Goal: Answer question/provide support: Share knowledge or assist other users

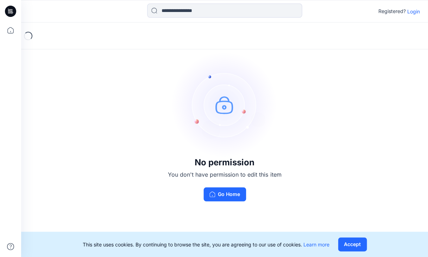
click at [411, 11] on p "Login" at bounding box center [413, 11] width 13 height 7
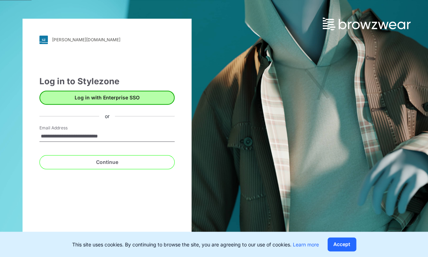
type input "**********"
click at [107, 162] on button "Continue" at bounding box center [106, 162] width 135 height 14
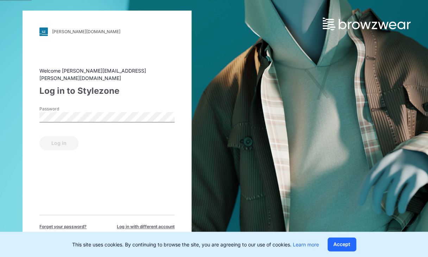
click at [89, 107] on div "Password" at bounding box center [106, 116] width 135 height 21
click at [58, 139] on button "Log in" at bounding box center [58, 143] width 39 height 14
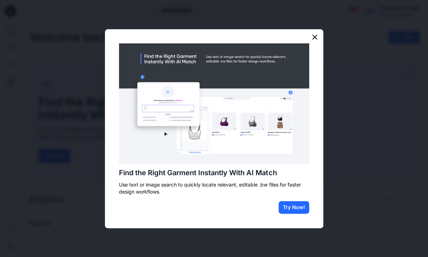
click at [315, 39] on button "×" at bounding box center [314, 36] width 7 height 11
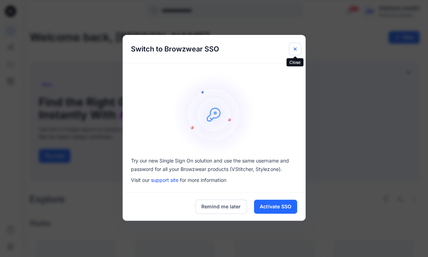
click at [296, 50] on icon "Close" at bounding box center [295, 49] width 3 height 3
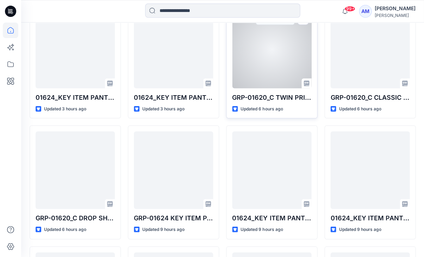
scroll to position [230, 0]
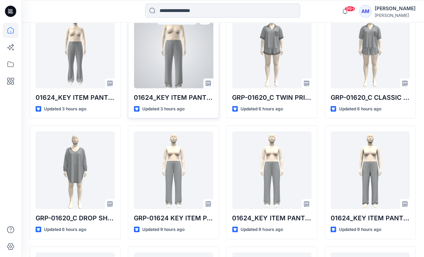
click at [182, 87] on div at bounding box center [173, 49] width 79 height 77
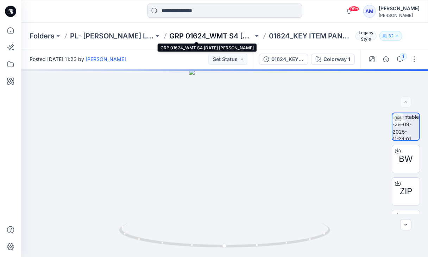
click at [198, 32] on p "GRP 01624_WMT S4 [DATE] [PERSON_NAME]" at bounding box center [211, 36] width 84 height 10
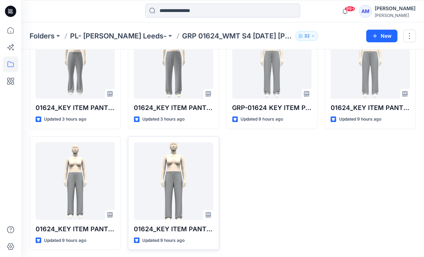
scroll to position [63, 0]
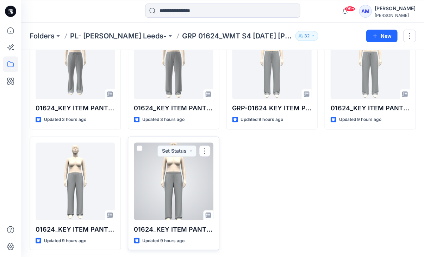
click at [145, 178] on div at bounding box center [173, 180] width 79 height 77
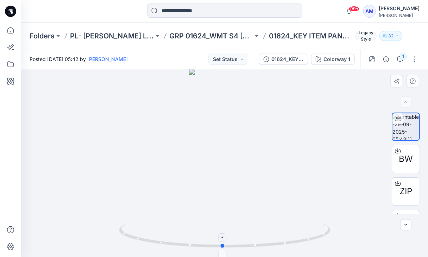
drag, startPoint x: 243, startPoint y: 248, endPoint x: 241, endPoint y: 242, distance: 6.3
click at [241, 242] on icon at bounding box center [225, 236] width 213 height 26
drag, startPoint x: 201, startPoint y: 249, endPoint x: 236, endPoint y: 247, distance: 35.3
click at [236, 247] on icon at bounding box center [225, 236] width 213 height 26
drag, startPoint x: 229, startPoint y: 247, endPoint x: 214, endPoint y: 242, distance: 15.4
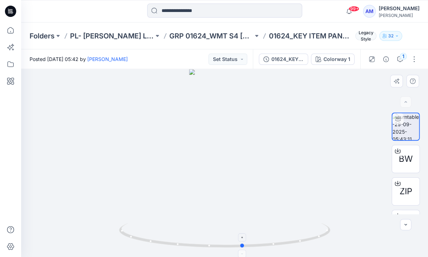
click at [214, 242] on icon at bounding box center [225, 236] width 213 height 26
click at [398, 61] on icon "button" at bounding box center [400, 59] width 6 height 6
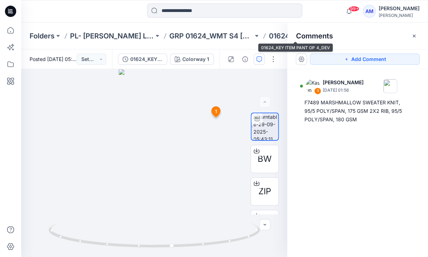
click at [269, 34] on p "01624_KEY ITEM PANT OP 4_DEV" at bounding box center [311, 36] width 84 height 10
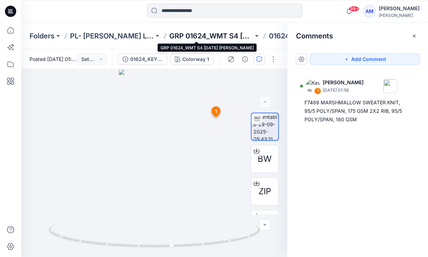
click at [203, 36] on p "GRP 01624_WMT S4 [DATE] [PERSON_NAME]" at bounding box center [211, 36] width 84 height 10
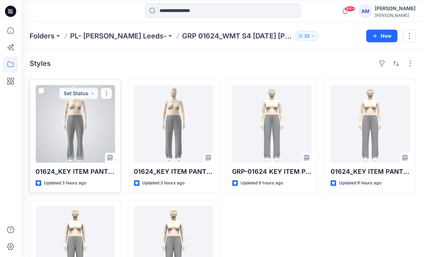
click at [67, 113] on div at bounding box center [75, 123] width 79 height 77
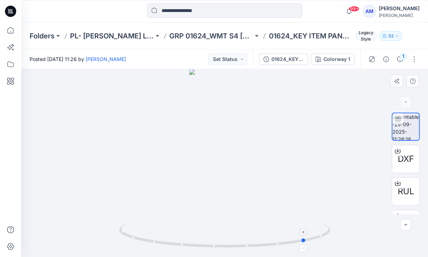
drag, startPoint x: 189, startPoint y: 244, endPoint x: 270, endPoint y: 243, distance: 81.7
click at [270, 243] on icon at bounding box center [225, 236] width 213 height 26
drag, startPoint x: 202, startPoint y: 243, endPoint x: 196, endPoint y: 244, distance: 5.7
click at [196, 244] on icon at bounding box center [225, 236] width 213 height 26
drag, startPoint x: 229, startPoint y: 239, endPoint x: 165, endPoint y: 235, distance: 64.6
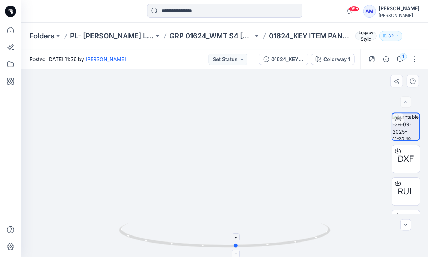
click at [165, 235] on icon at bounding box center [225, 236] width 213 height 26
drag, startPoint x: 284, startPoint y: 239, endPoint x: 294, endPoint y: 240, distance: 10.6
click at [294, 240] on icon at bounding box center [225, 236] width 213 height 26
drag, startPoint x: 294, startPoint y: 240, endPoint x: 261, endPoint y: 243, distance: 33.2
click at [261, 243] on icon at bounding box center [225, 236] width 213 height 26
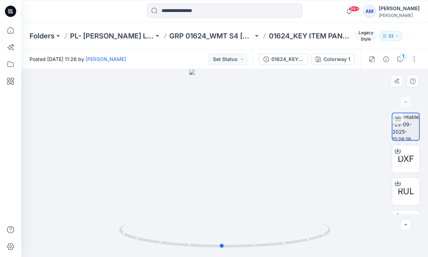
drag, startPoint x: 259, startPoint y: 242, endPoint x: 268, endPoint y: 251, distance: 12.5
click at [268, 251] on div at bounding box center [224, 163] width 407 height 188
drag, startPoint x: 274, startPoint y: 245, endPoint x: 275, endPoint y: 250, distance: 4.4
click at [275, 250] on div at bounding box center [224, 163] width 407 height 188
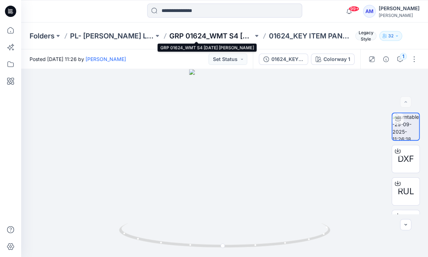
click at [206, 36] on p "GRP 01624_WMT S4 [DATE] [PERSON_NAME]" at bounding box center [211, 36] width 84 height 10
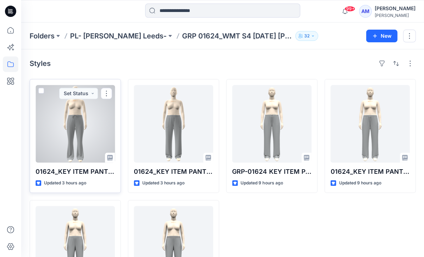
click at [57, 121] on div at bounding box center [75, 123] width 79 height 77
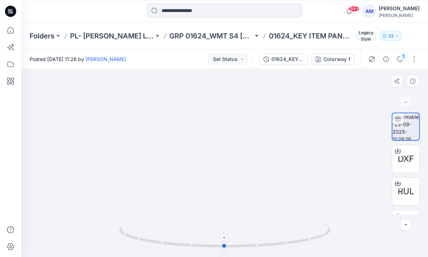
drag, startPoint x: 234, startPoint y: 249, endPoint x: 234, endPoint y: 240, distance: 9.2
click at [234, 240] on div at bounding box center [224, 239] width 211 height 35
drag, startPoint x: 243, startPoint y: 143, endPoint x: 243, endPoint y: 69, distance: 73.3
click at [243, 69] on img at bounding box center [225, 3] width 256 height 505
click at [398, 61] on icon "button" at bounding box center [400, 59] width 6 height 6
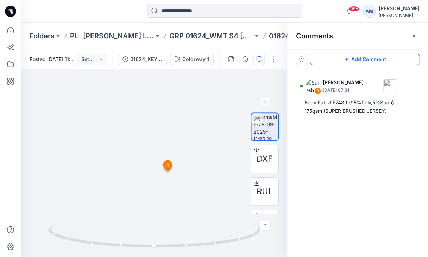
click at [345, 57] on icon "button" at bounding box center [347, 59] width 6 height 6
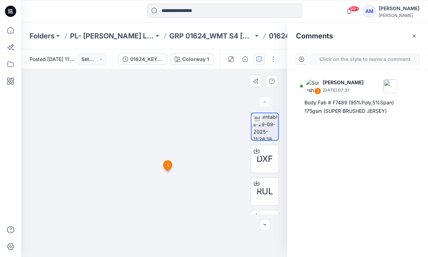
click at [178, 170] on div "2 1 [PERSON_NAME] [DATE] 07:31 Body Fab # F7489 (95%Poly,5%Span) 175gsm (SUPER …" at bounding box center [154, 163] width 266 height 188
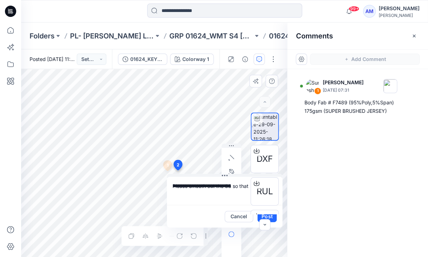
drag, startPoint x: 207, startPoint y: 177, endPoint x: 191, endPoint y: 181, distance: 17.2
click at [191, 181] on textarea "**********" at bounding box center [225, 190] width 116 height 28
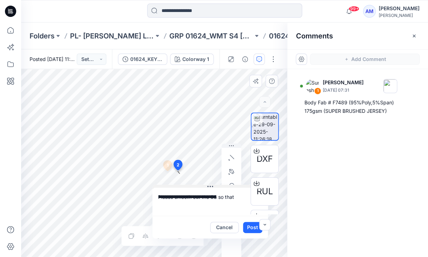
drag, startPoint x: 212, startPoint y: 175, endPoint x: 198, endPoint y: 186, distance: 18.1
click at [235, 199] on textarea "**********" at bounding box center [211, 201] width 116 height 28
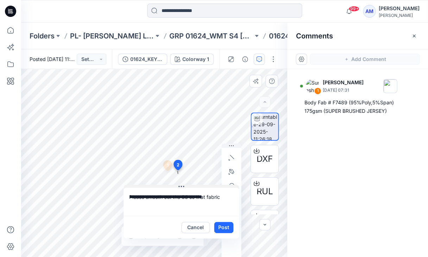
drag, startPoint x: 195, startPoint y: 185, endPoint x: 166, endPoint y: 185, distance: 28.9
click at [221, 198] on textarea "**********" at bounding box center [182, 201] width 116 height 28
type textarea "**********"
click at [232, 223] on button "Post" at bounding box center [223, 227] width 19 height 11
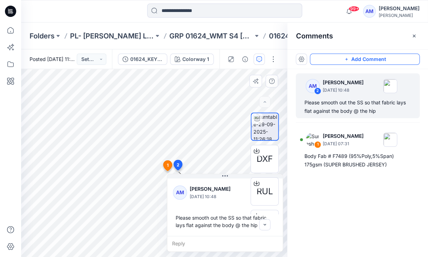
drag, startPoint x: 178, startPoint y: 161, endPoint x: 174, endPoint y: 161, distance: 3.5
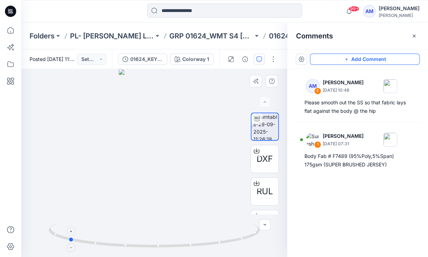
drag, startPoint x: 184, startPoint y: 244, endPoint x: 98, endPoint y: 230, distance: 87.0
click at [98, 230] on icon at bounding box center [155, 236] width 213 height 26
drag, startPoint x: 133, startPoint y: 246, endPoint x: 204, endPoint y: 245, distance: 70.8
click at [204, 245] on icon at bounding box center [155, 236] width 213 height 26
drag, startPoint x: 172, startPoint y: 192, endPoint x: 172, endPoint y: 180, distance: 12.0
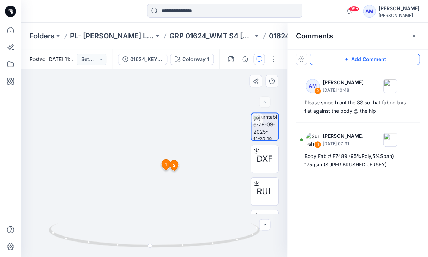
click at [172, 180] on img at bounding box center [154, 158] width 75 height 198
click at [65, 131] on div at bounding box center [154, 163] width 266 height 188
click at [415, 36] on icon "button" at bounding box center [414, 36] width 6 height 6
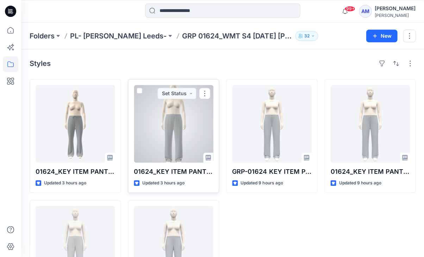
click at [186, 149] on div at bounding box center [173, 123] width 79 height 77
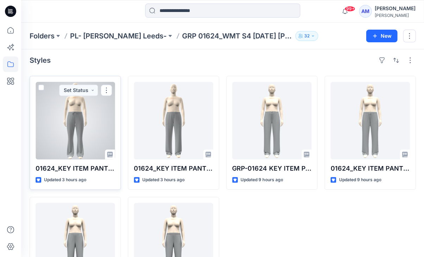
scroll to position [2, 0]
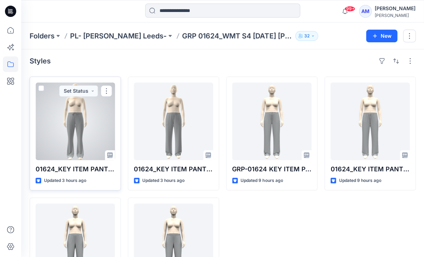
click at [69, 130] on div at bounding box center [75, 120] width 79 height 77
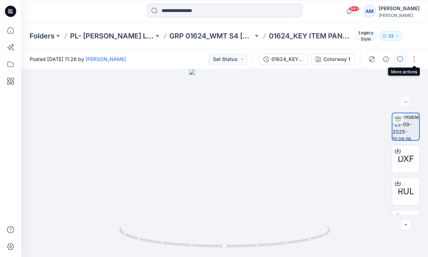
click at [404, 62] on button "button" at bounding box center [399, 59] width 11 height 11
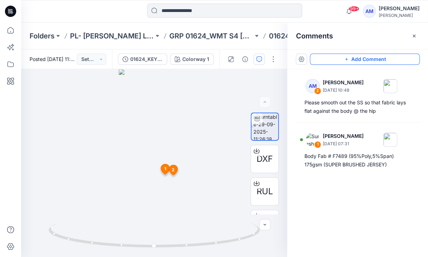
click at [361, 62] on button "Add Comment" at bounding box center [365, 59] width 110 height 11
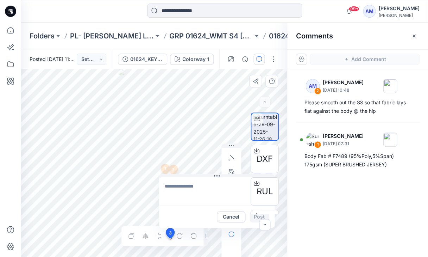
click at [170, 238] on div "3 Cancel Post 1 [PERSON_NAME] [DATE] 07:31 Body Fab # F7489 (95%Poly,5%Span) 17…" at bounding box center [154, 163] width 266 height 188
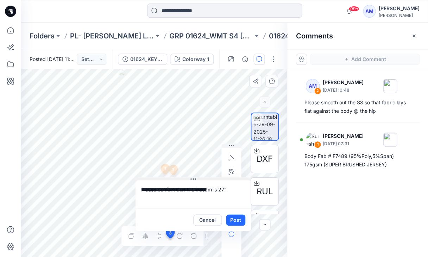
drag, startPoint x: 215, startPoint y: 175, endPoint x: 192, endPoint y: 179, distance: 23.8
click at [228, 192] on textarea "**********" at bounding box center [194, 194] width 116 height 28
type textarea "**********"
click at [241, 218] on button "Post" at bounding box center [235, 219] width 19 height 11
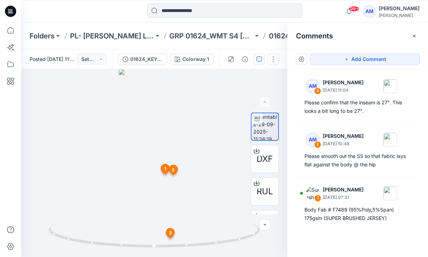
click at [270, 60] on button "button" at bounding box center [273, 59] width 11 height 11
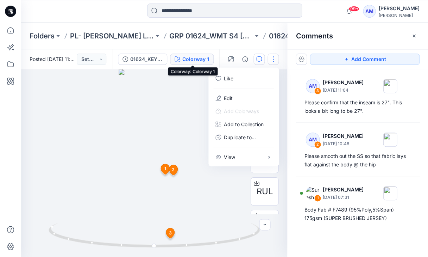
click at [173, 59] on button "Colorway 1" at bounding box center [192, 59] width 44 height 11
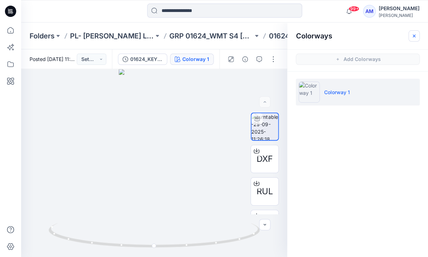
click at [414, 36] on icon "button" at bounding box center [414, 36] width 2 height 2
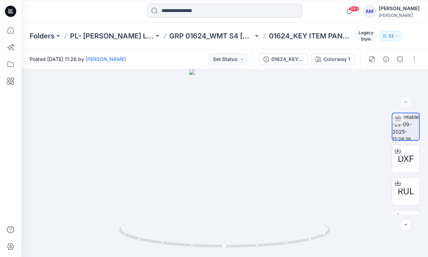
click at [244, 67] on div "Posted [DATE] 11:26 by [PERSON_NAME] Status" at bounding box center [137, 58] width 232 height 19
click at [243, 60] on button "Set Status" at bounding box center [228, 59] width 39 height 11
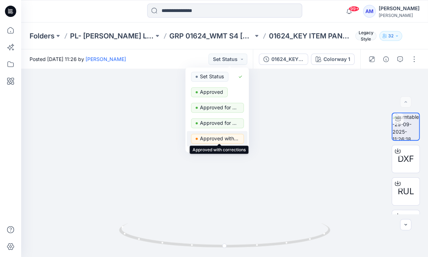
click at [211, 136] on p "Approved with corrections" at bounding box center [219, 138] width 39 height 9
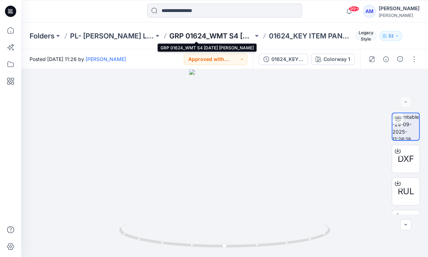
click at [227, 39] on p "GRP 01624_WMT S4 [DATE] [PERSON_NAME]" at bounding box center [211, 36] width 84 height 10
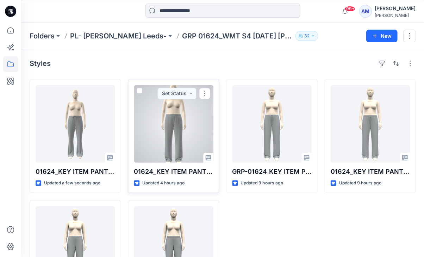
click at [193, 120] on div at bounding box center [173, 123] width 79 height 77
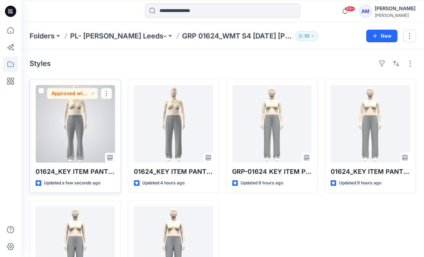
click at [83, 126] on div at bounding box center [75, 123] width 79 height 77
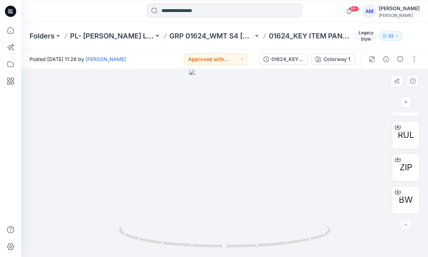
scroll to position [56, 0]
click at [403, 198] on span "BW" at bounding box center [406, 199] width 14 height 13
click at [291, 39] on p "01624_KEY ITEM PANT OPT 1" at bounding box center [311, 36] width 84 height 10
click at [299, 34] on p "01624_KEY ITEM PANT OPT 1" at bounding box center [311, 36] width 84 height 10
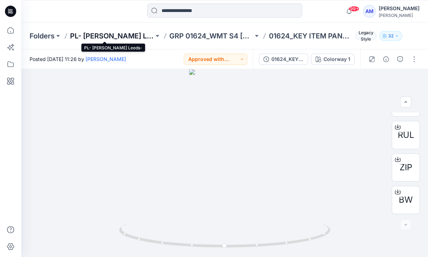
click at [97, 32] on p "PL- [PERSON_NAME] Leeds-" at bounding box center [112, 36] width 84 height 10
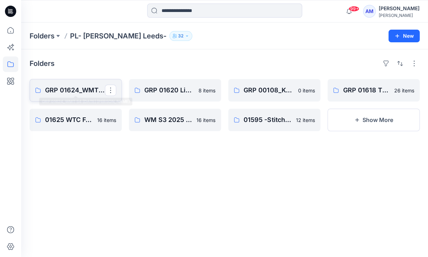
click at [65, 85] on p "GRP 01624_WMT S4 [DATE] [PERSON_NAME]" at bounding box center [75, 90] width 60 height 10
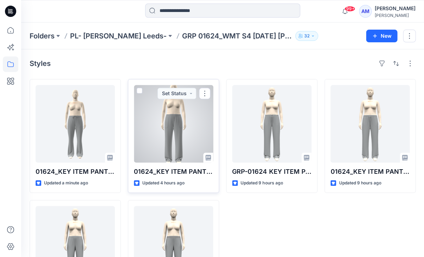
click at [186, 129] on div at bounding box center [173, 123] width 79 height 77
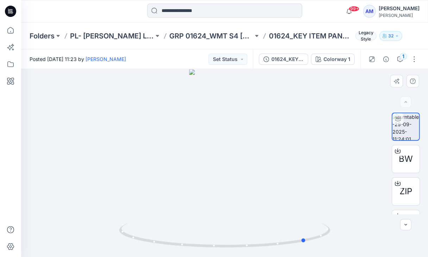
drag, startPoint x: 263, startPoint y: 246, endPoint x: 133, endPoint y: 216, distance: 133.2
click at [133, 216] on div at bounding box center [224, 163] width 407 height 188
click at [399, 153] on icon at bounding box center [398, 151] width 6 height 6
drag, startPoint x: 288, startPoint y: 244, endPoint x: 230, endPoint y: 236, distance: 58.6
click at [230, 236] on icon at bounding box center [225, 236] width 213 height 26
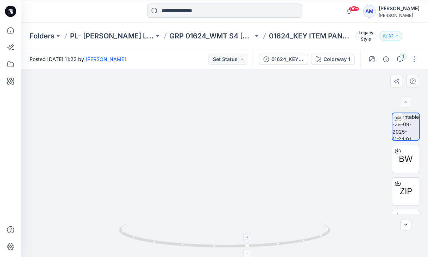
click at [245, 238] on div at bounding box center [248, 237] width 8 height 8
drag, startPoint x: 178, startPoint y: 247, endPoint x: 61, endPoint y: 176, distance: 136.8
click at [61, 176] on div at bounding box center [224, 163] width 407 height 188
drag, startPoint x: 144, startPoint y: 241, endPoint x: 46, endPoint y: 186, distance: 112.1
click at [46, 186] on div at bounding box center [224, 163] width 407 height 188
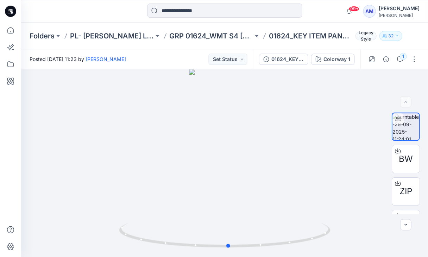
drag, startPoint x: 268, startPoint y: 244, endPoint x: 252, endPoint y: 271, distance: 30.6
click at [252, 256] on html "99+ Notifications [PERSON_NAME] shared 01624_KEY ITEM PANT OPT 1 in GRP 01624_W…" at bounding box center [214, 128] width 428 height 257
click at [236, 54] on button "Set Status" at bounding box center [228, 59] width 39 height 11
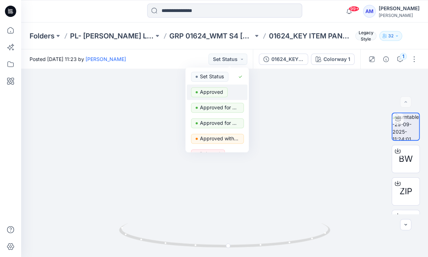
click at [218, 88] on p "Approved" at bounding box center [211, 91] width 23 height 9
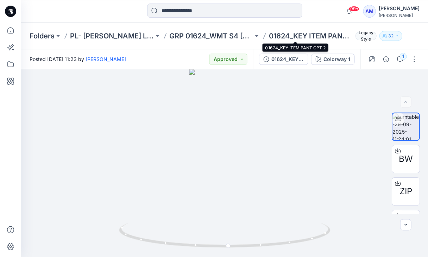
click at [277, 33] on p "01624_KEY ITEM PANT OPT 2" at bounding box center [311, 36] width 84 height 10
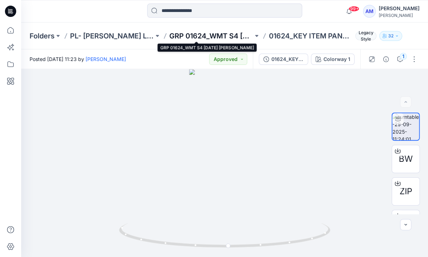
click at [206, 34] on p "GRP 01624_WMT S4 [DATE] [PERSON_NAME]" at bounding box center [211, 36] width 84 height 10
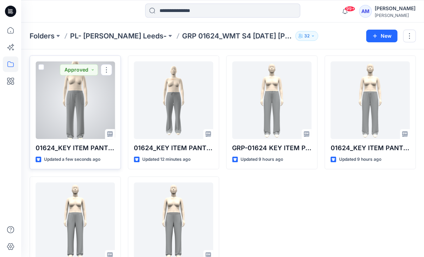
scroll to position [24, 0]
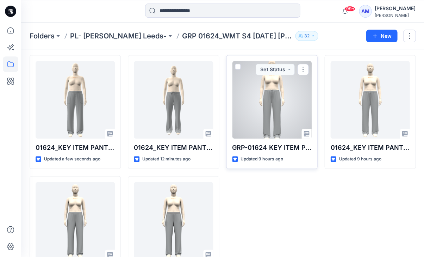
click at [254, 84] on div at bounding box center [271, 99] width 79 height 77
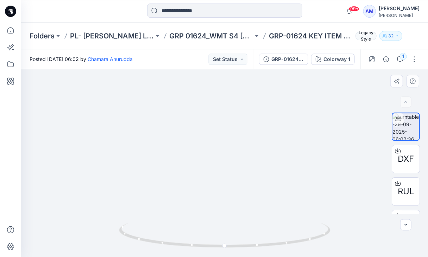
click at [227, 127] on img at bounding box center [224, 130] width 119 height 251
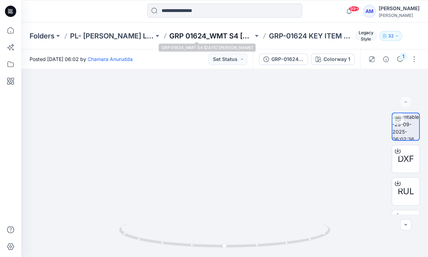
drag, startPoint x: 227, startPoint y: 127, endPoint x: 176, endPoint y: 36, distance: 104.7
click at [176, 36] on div "Folders PL- [PERSON_NAME] Leeds- GRP 01624_WMT S4 [DATE] [PERSON_NAME] GRP-0162…" at bounding box center [224, 140] width 407 height 234
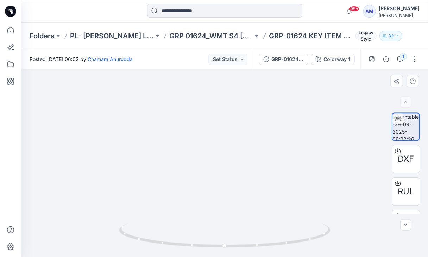
drag, startPoint x: 183, startPoint y: 123, endPoint x: 175, endPoint y: 107, distance: 17.6
click at [175, 107] on img at bounding box center [224, 114] width 119 height 286
drag, startPoint x: 273, startPoint y: 244, endPoint x: 206, endPoint y: 247, distance: 67.7
click at [206, 247] on icon at bounding box center [225, 236] width 213 height 26
drag, startPoint x: 247, startPoint y: 246, endPoint x: 176, endPoint y: 219, distance: 76.5
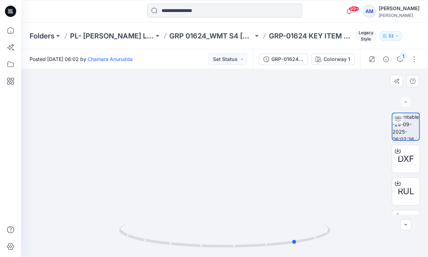
click at [176, 219] on div at bounding box center [224, 163] width 407 height 188
drag, startPoint x: 212, startPoint y: 238, endPoint x: 84, endPoint y: 204, distance: 132.2
click at [84, 204] on div at bounding box center [224, 163] width 407 height 188
drag, startPoint x: 204, startPoint y: 239, endPoint x: 171, endPoint y: 232, distance: 33.4
click at [171, 232] on icon at bounding box center [225, 236] width 213 height 26
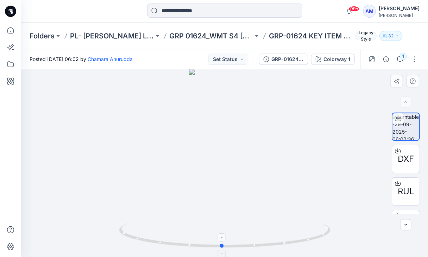
drag, startPoint x: 168, startPoint y: 247, endPoint x: 258, endPoint y: 246, distance: 90.2
click at [258, 246] on icon at bounding box center [225, 236] width 213 height 26
drag, startPoint x: 180, startPoint y: 247, endPoint x: 223, endPoint y: 249, distance: 42.7
click at [223, 249] on div at bounding box center [224, 239] width 211 height 35
drag, startPoint x: 223, startPoint y: 249, endPoint x: 157, endPoint y: 237, distance: 66.7
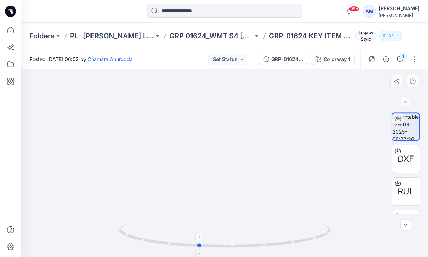
click at [157, 237] on div at bounding box center [224, 239] width 211 height 35
drag, startPoint x: 158, startPoint y: 241, endPoint x: 186, endPoint y: 249, distance: 29.5
click at [186, 249] on div at bounding box center [224, 239] width 211 height 35
click at [270, 37] on p "GRP-01624 KEY ITEM PANT 5_DEV" at bounding box center [311, 36] width 84 height 10
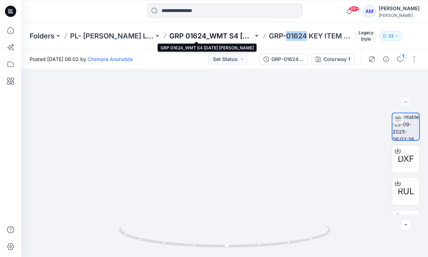
click at [215, 39] on p "GRP 01624_WMT S4 [DATE] [PERSON_NAME]" at bounding box center [211, 36] width 84 height 10
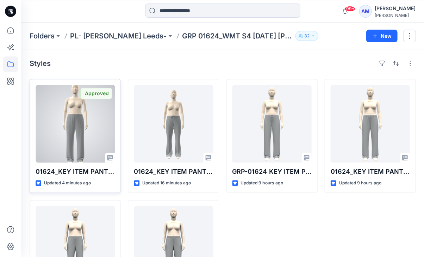
click at [79, 145] on div at bounding box center [75, 123] width 79 height 77
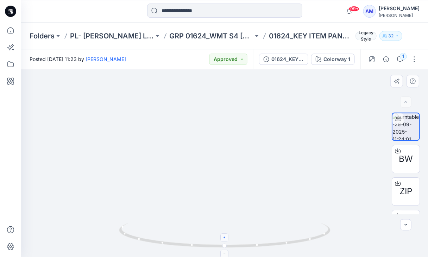
drag, startPoint x: 222, startPoint y: 237, endPoint x: 236, endPoint y: 238, distance: 14.1
click at [236, 238] on icon at bounding box center [225, 236] width 213 height 26
drag, startPoint x: 236, startPoint y: 238, endPoint x: 240, endPoint y: 246, distance: 8.7
click at [240, 246] on icon at bounding box center [225, 236] width 213 height 26
drag, startPoint x: 216, startPoint y: 173, endPoint x: 240, endPoint y: 173, distance: 24.3
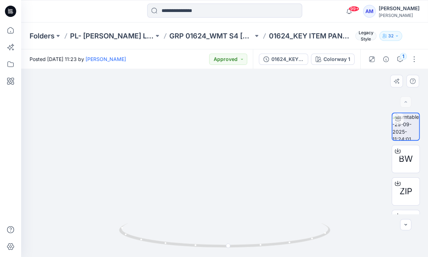
click at [240, 173] on img at bounding box center [224, 102] width 163 height 310
drag, startPoint x: 204, startPoint y: 236, endPoint x: 242, endPoint y: 241, distance: 37.7
click at [242, 241] on icon at bounding box center [225, 236] width 213 height 26
drag, startPoint x: 256, startPoint y: 249, endPoint x: 263, endPoint y: 246, distance: 7.3
click at [263, 246] on div at bounding box center [224, 239] width 211 height 35
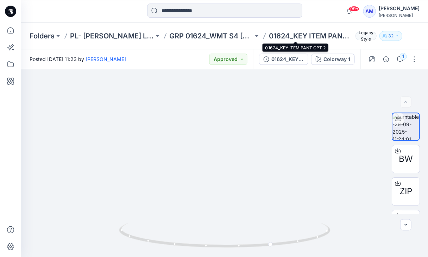
click at [279, 32] on p "01624_KEY ITEM PANT OPT 2" at bounding box center [311, 36] width 84 height 10
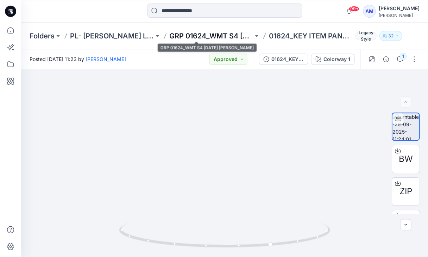
click at [223, 32] on p "GRP 01624_WMT S4 [DATE] [PERSON_NAME]" at bounding box center [211, 36] width 84 height 10
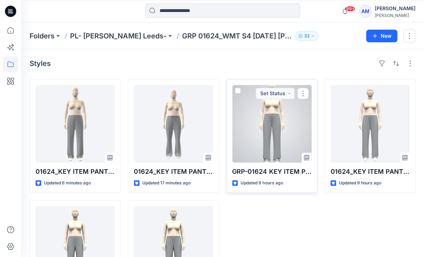
click at [267, 126] on div at bounding box center [271, 123] width 79 height 77
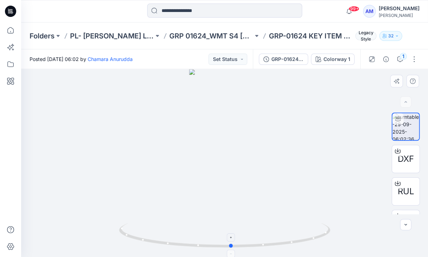
click at [216, 244] on icon at bounding box center [225, 236] width 213 height 26
click at [225, 241] on icon at bounding box center [225, 236] width 213 height 26
drag, startPoint x: 225, startPoint y: 237, endPoint x: 236, endPoint y: 209, distance: 30.0
click at [236, 209] on div at bounding box center [224, 163] width 407 height 188
drag, startPoint x: 237, startPoint y: 244, endPoint x: 217, endPoint y: 236, distance: 21.3
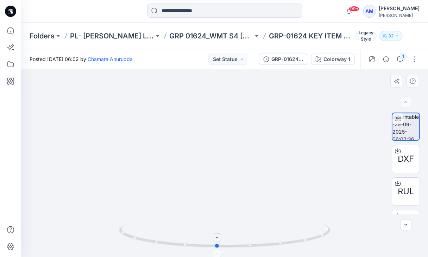
click at [217, 236] on icon at bounding box center [225, 236] width 213 height 26
drag, startPoint x: 201, startPoint y: 223, endPoint x: 243, endPoint y: 212, distance: 43.3
click at [243, 212] on div at bounding box center [224, 163] width 407 height 188
drag, startPoint x: 251, startPoint y: 245, endPoint x: 125, endPoint y: 234, distance: 126.6
click at [125, 234] on icon at bounding box center [225, 236] width 213 height 26
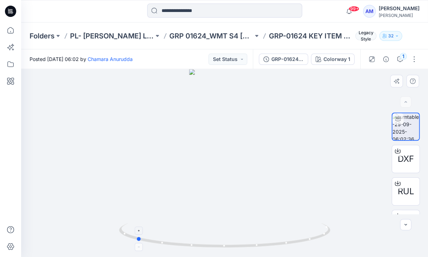
drag, startPoint x: 207, startPoint y: 229, endPoint x: 211, endPoint y: 247, distance: 18.0
click at [211, 247] on icon at bounding box center [225, 236] width 213 height 26
drag, startPoint x: 262, startPoint y: 248, endPoint x: 145, endPoint y: 240, distance: 117.2
click at [145, 240] on icon at bounding box center [225, 236] width 213 height 26
click at [225, 60] on button "Set Status" at bounding box center [228, 59] width 39 height 11
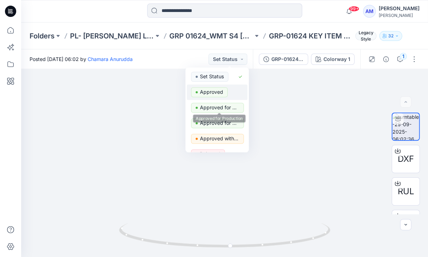
click at [201, 90] on p "Approved" at bounding box center [211, 91] width 23 height 9
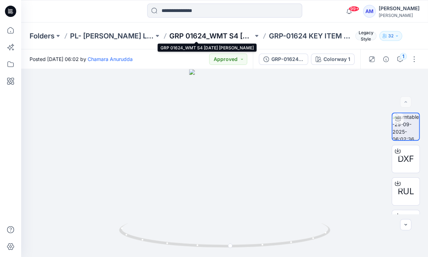
click at [207, 33] on p "GRP 01624_WMT S4 [DATE] [PERSON_NAME]" at bounding box center [211, 36] width 84 height 10
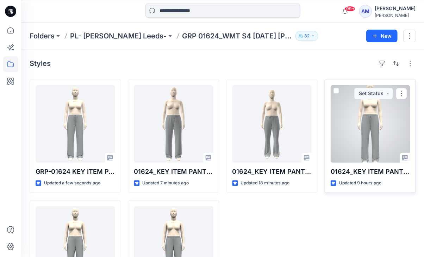
click at [375, 141] on div at bounding box center [369, 123] width 79 height 77
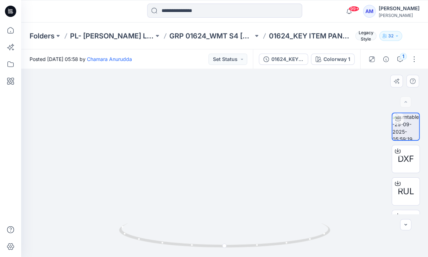
drag, startPoint x: 194, startPoint y: 192, endPoint x: 194, endPoint y: 178, distance: 14.1
click at [194, 178] on img at bounding box center [224, 157] width 75 height 198
drag, startPoint x: 222, startPoint y: 130, endPoint x: 222, endPoint y: 236, distance: 106.7
click at [222, 236] on div at bounding box center [224, 163] width 407 height 188
drag, startPoint x: 259, startPoint y: 248, endPoint x: 211, endPoint y: 243, distance: 48.2
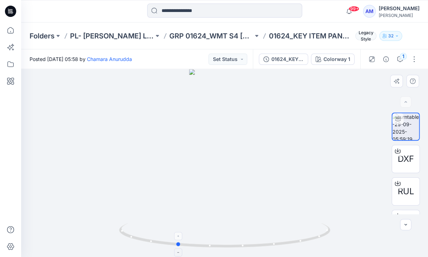
click at [211, 243] on icon at bounding box center [225, 236] width 213 height 26
drag, startPoint x: 246, startPoint y: 249, endPoint x: 199, endPoint y: 247, distance: 47.2
click at [199, 247] on icon at bounding box center [225, 236] width 213 height 26
drag, startPoint x: 245, startPoint y: 247, endPoint x: 198, endPoint y: 237, distance: 48.6
click at [198, 237] on icon at bounding box center [225, 236] width 213 height 26
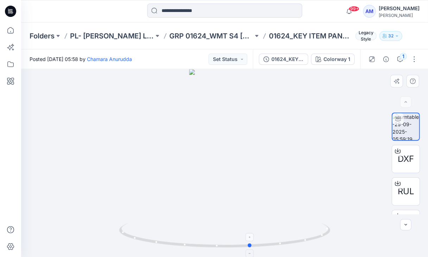
drag, startPoint x: 213, startPoint y: 246, endPoint x: 170, endPoint y: 241, distance: 42.9
click at [170, 241] on icon at bounding box center [225, 236] width 213 height 26
drag, startPoint x: 199, startPoint y: 245, endPoint x: 187, endPoint y: 237, distance: 14.3
click at [187, 237] on icon at bounding box center [225, 236] width 213 height 26
drag, startPoint x: 234, startPoint y: 250, endPoint x: 240, endPoint y: 244, distance: 8.5
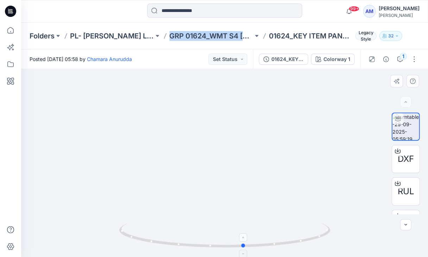
click at [240, 244] on div at bounding box center [224, 239] width 211 height 35
drag, startPoint x: 208, startPoint y: 249, endPoint x: 204, endPoint y: 252, distance: 4.8
click at [204, 252] on img at bounding box center [224, 240] width 211 height 34
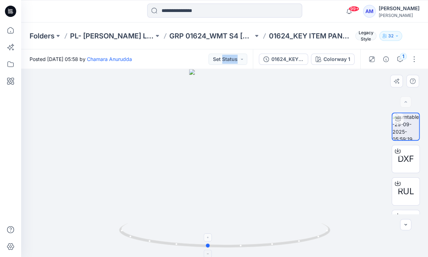
drag, startPoint x: 240, startPoint y: 245, endPoint x: 207, endPoint y: 248, distance: 32.9
click at [207, 248] on icon at bounding box center [225, 236] width 213 height 26
drag, startPoint x: 207, startPoint y: 248, endPoint x: 259, endPoint y: 248, distance: 51.8
click at [259, 248] on icon at bounding box center [225, 236] width 213 height 26
click at [244, 59] on button "Set Status" at bounding box center [228, 59] width 39 height 11
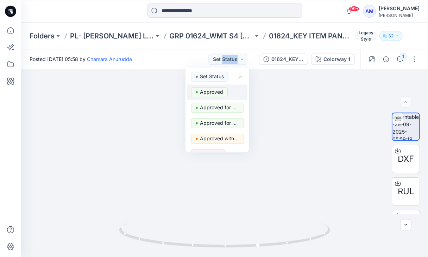
click at [206, 89] on p "Approved" at bounding box center [211, 91] width 23 height 9
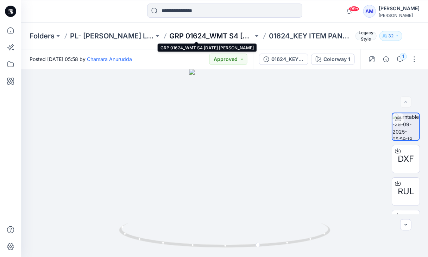
click at [186, 38] on p "GRP 01624_WMT S4 [DATE] [PERSON_NAME]" at bounding box center [211, 36] width 84 height 10
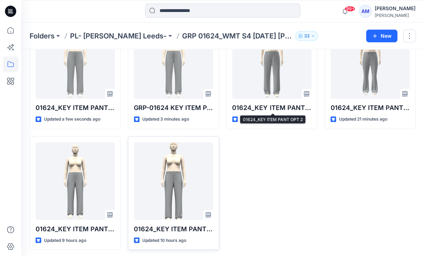
scroll to position [63, 0]
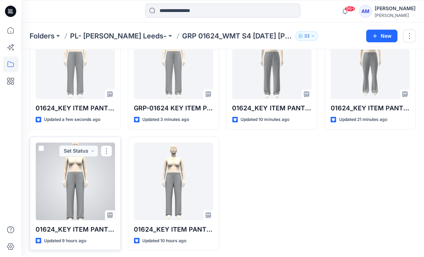
click at [96, 179] on div at bounding box center [75, 180] width 79 height 77
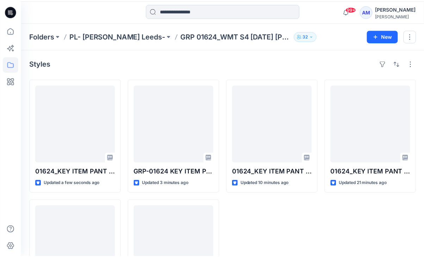
scroll to position [63, 0]
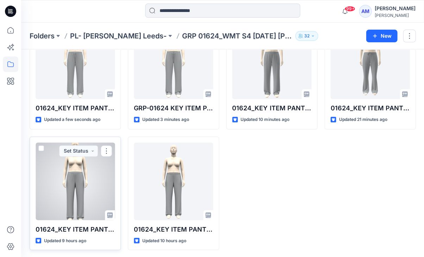
click at [50, 159] on div at bounding box center [75, 180] width 79 height 77
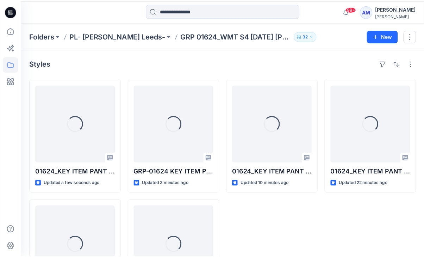
scroll to position [63, 0]
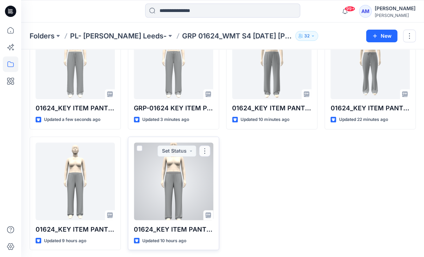
click at [173, 162] on div at bounding box center [173, 180] width 79 height 77
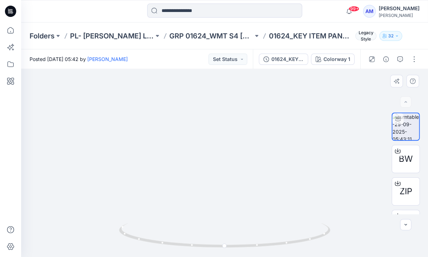
drag, startPoint x: 155, startPoint y: 152, endPoint x: 158, endPoint y: 126, distance: 26.6
click at [158, 126] on div at bounding box center [224, 163] width 407 height 188
drag, startPoint x: 225, startPoint y: 234, endPoint x: 213, endPoint y: 234, distance: 12.3
click at [213, 234] on icon at bounding box center [225, 236] width 213 height 26
drag, startPoint x: 245, startPoint y: 247, endPoint x: 188, endPoint y: 245, distance: 56.7
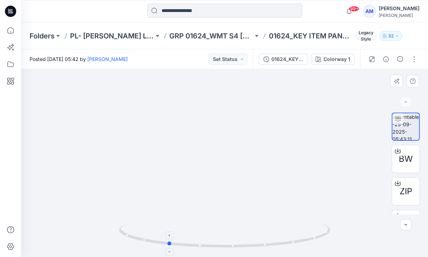
click at [188, 245] on icon at bounding box center [225, 236] width 213 height 26
drag, startPoint x: 255, startPoint y: 246, endPoint x: 312, endPoint y: 260, distance: 57.9
click at [312, 256] on html "99+ Notifications [PERSON_NAME] shared 01624_KEY ITEM PANT OPT 1 in GRP 01624_W…" at bounding box center [214, 128] width 428 height 257
drag, startPoint x: 233, startPoint y: 90, endPoint x: 235, endPoint y: 130, distance: 39.5
click at [235, 130] on img at bounding box center [225, 132] width 102 height 250
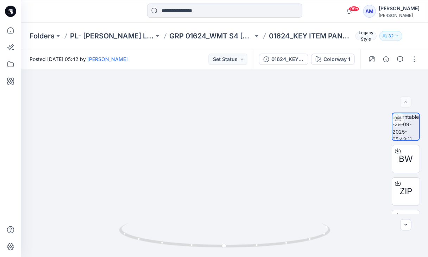
click at [278, 1] on div "99+ Notifications [PERSON_NAME] shared 01624_KEY ITEM PANT OPT 1 in GRP 01624_W…" at bounding box center [224, 11] width 407 height 23
drag, startPoint x: 230, startPoint y: 246, endPoint x: 233, endPoint y: 251, distance: 5.8
click at [233, 251] on div at bounding box center [224, 239] width 211 height 35
click at [225, 59] on button "Set Status" at bounding box center [228, 59] width 39 height 11
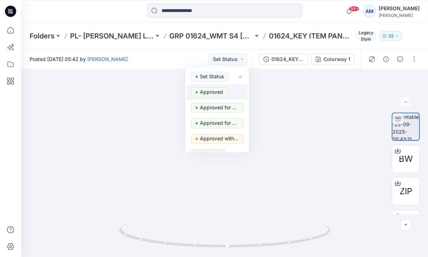
click at [215, 90] on p "Approved" at bounding box center [211, 91] width 23 height 9
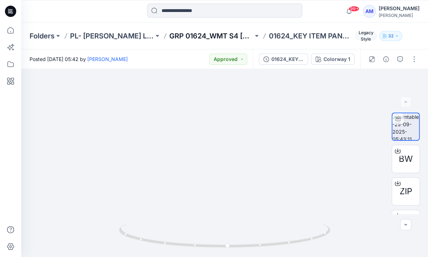
click at [222, 36] on p "GRP 01624_WMT S4 [DATE] [PERSON_NAME]" at bounding box center [211, 36] width 84 height 10
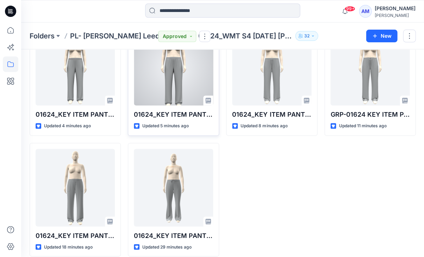
scroll to position [59, 0]
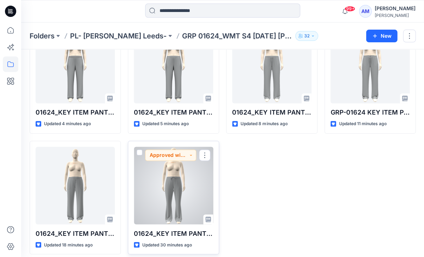
click at [173, 195] on div at bounding box center [173, 185] width 79 height 77
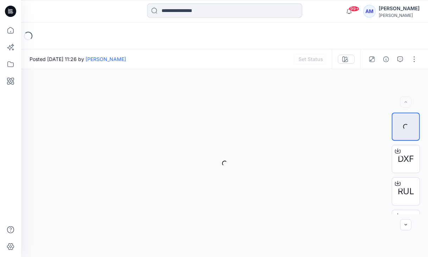
click at [191, 9] on input at bounding box center [224, 11] width 155 height 14
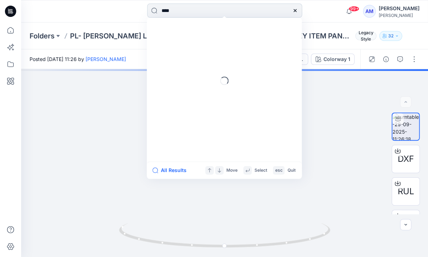
type input "*****"
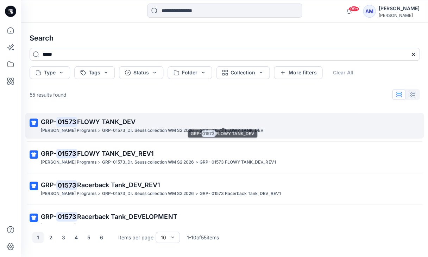
click at [96, 118] on span "FLOWY TANK_DEV" at bounding box center [106, 121] width 58 height 7
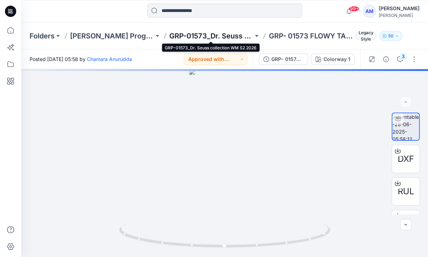
click at [185, 37] on p "GRP-01573_Dr. Seuss collection WM S2 2026" at bounding box center [211, 36] width 84 height 10
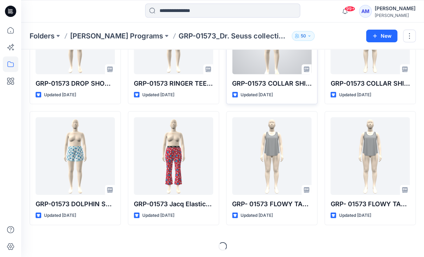
scroll to position [209, 0]
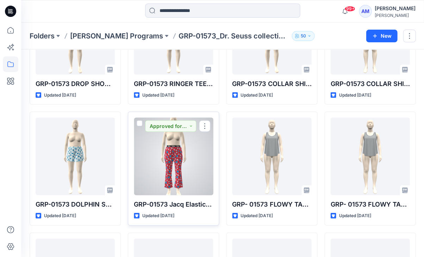
click at [194, 176] on div at bounding box center [173, 155] width 79 height 77
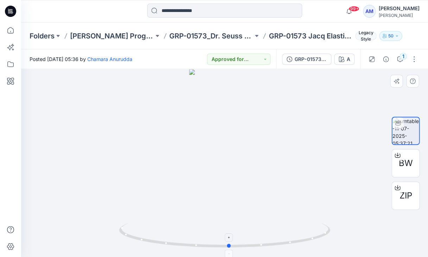
drag, startPoint x: 224, startPoint y: 243, endPoint x: 229, endPoint y: 242, distance: 4.7
click at [229, 242] on icon at bounding box center [225, 236] width 213 height 26
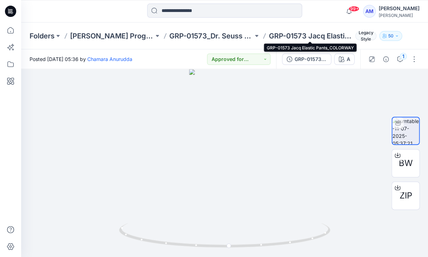
click at [295, 36] on p "GRP-01573 Jacq Elastic Pants_COLORWAY" at bounding box center [311, 36] width 84 height 10
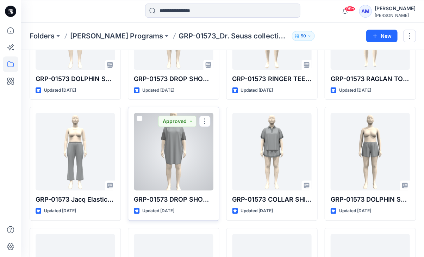
scroll to position [475, 0]
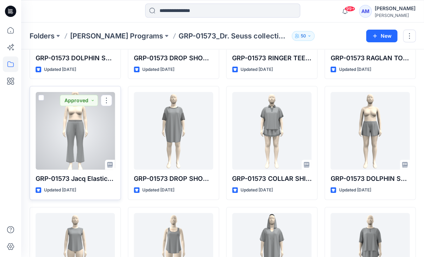
click at [64, 118] on div at bounding box center [75, 130] width 79 height 77
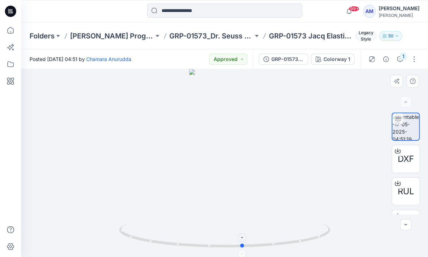
drag, startPoint x: 237, startPoint y: 249, endPoint x: 255, endPoint y: 244, distance: 19.0
click at [255, 244] on icon at bounding box center [225, 236] width 213 height 26
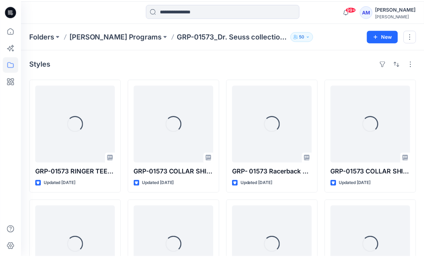
scroll to position [475, 0]
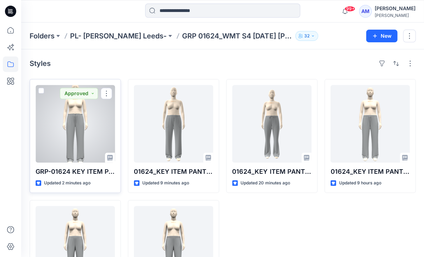
click at [52, 136] on div at bounding box center [75, 123] width 79 height 77
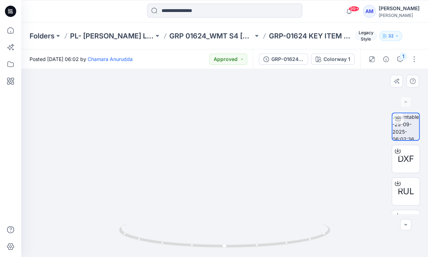
drag, startPoint x: 197, startPoint y: 181, endPoint x: 250, endPoint y: 185, distance: 53.7
click at [250, 185] on img at bounding box center [224, 133] width 119 height 248
click at [225, 237] on icon at bounding box center [225, 236] width 213 height 26
drag, startPoint x: 225, startPoint y: 244, endPoint x: 268, endPoint y: 234, distance: 44.6
click at [268, 234] on icon at bounding box center [225, 236] width 213 height 26
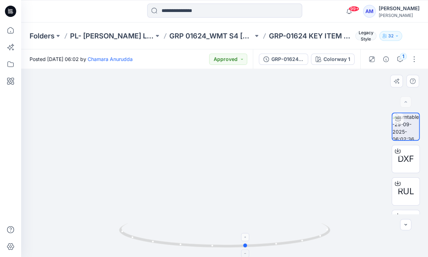
drag, startPoint x: 231, startPoint y: 242, endPoint x: 209, endPoint y: 246, distance: 22.3
click at [209, 246] on icon at bounding box center [225, 236] width 213 height 26
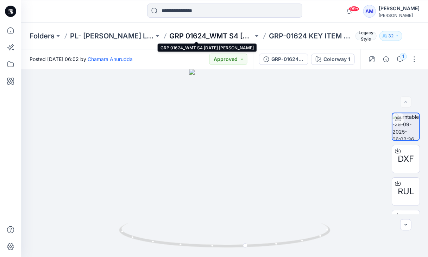
click at [216, 38] on p "GRP 01624_WMT S4 [DATE] [PERSON_NAME]" at bounding box center [211, 36] width 84 height 10
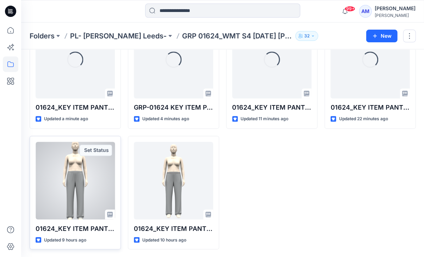
scroll to position [63, 0]
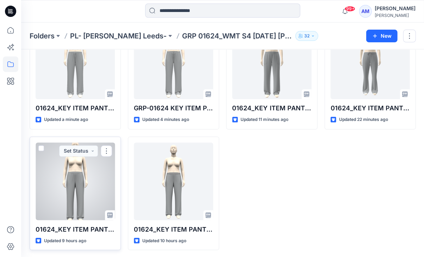
click at [81, 186] on div at bounding box center [75, 180] width 79 height 77
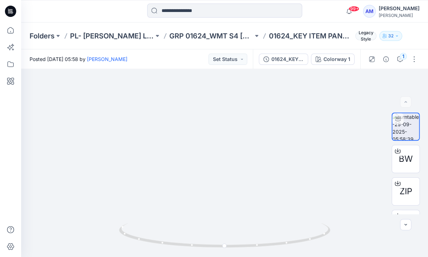
click at [123, 0] on div "99+ Notifications Suresh Perera shared 01624_KEY ITEM PANT OPT 1 in GRP 01624_W…" at bounding box center [224, 11] width 407 height 23
drag, startPoint x: 285, startPoint y: 244, endPoint x: 184, endPoint y: 224, distance: 103.1
click at [184, 224] on icon at bounding box center [225, 236] width 213 height 26
drag, startPoint x: 166, startPoint y: 239, endPoint x: 197, endPoint y: 248, distance: 32.3
click at [197, 248] on icon at bounding box center [225, 236] width 213 height 26
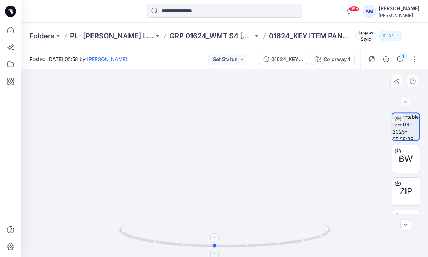
drag, startPoint x: 168, startPoint y: 244, endPoint x: 228, endPoint y: 246, distance: 59.9
click at [228, 246] on icon at bounding box center [225, 236] width 213 height 26
click at [230, 61] on button "Set Status" at bounding box center [228, 59] width 39 height 11
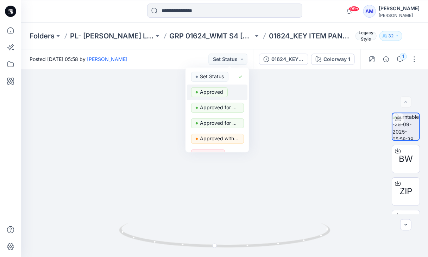
click at [206, 92] on p "Approved" at bounding box center [211, 91] width 23 height 9
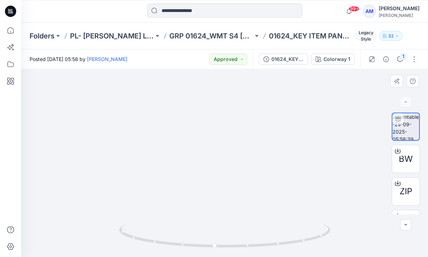
drag, startPoint x: 241, startPoint y: 122, endPoint x: 241, endPoint y: 115, distance: 7.4
click at [241, 115] on img at bounding box center [225, 34] width 260 height 444
